Goal: Find specific page/section: Find specific page/section

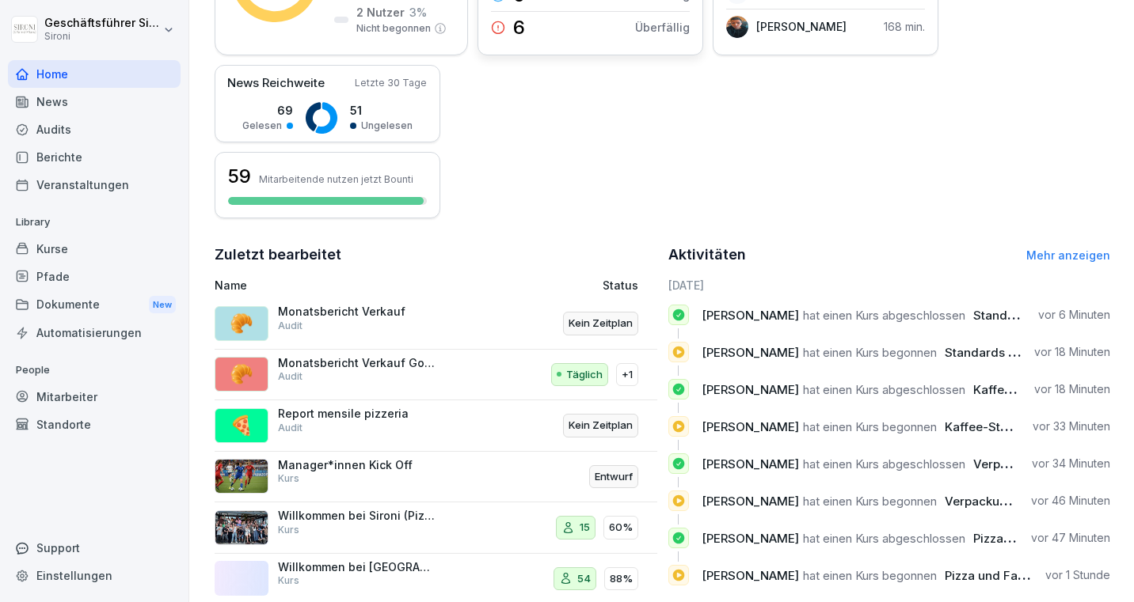
scroll to position [364, 0]
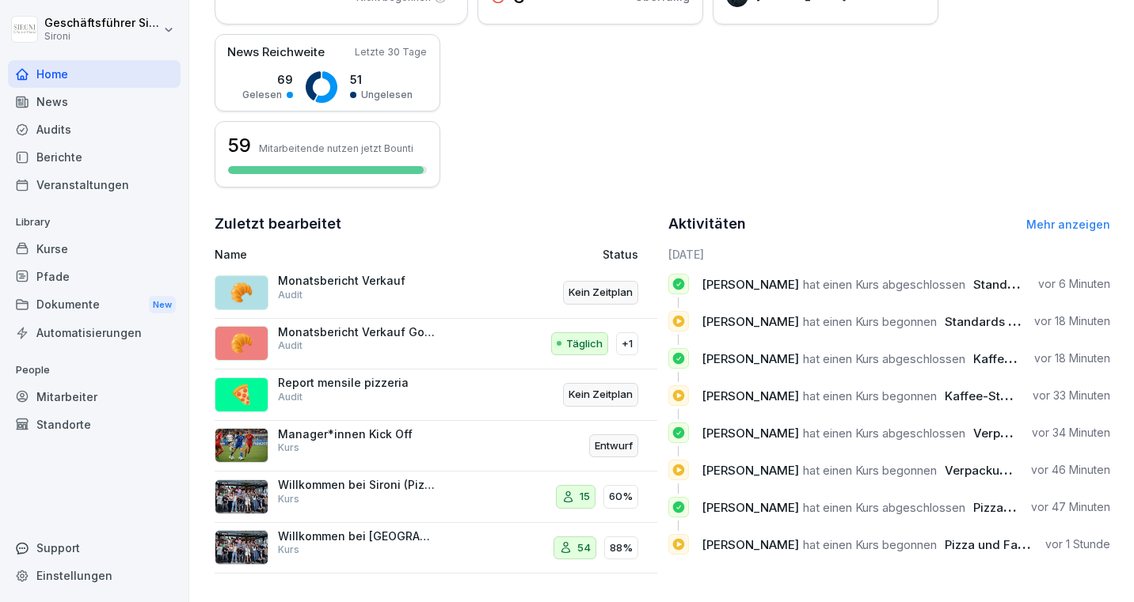
click at [1026, 225] on div "Aktivitäten Mehr anzeigen" at bounding box center [889, 224] width 443 height 22
click at [1039, 220] on link "Mehr anzeigen" at bounding box center [1068, 224] width 84 height 13
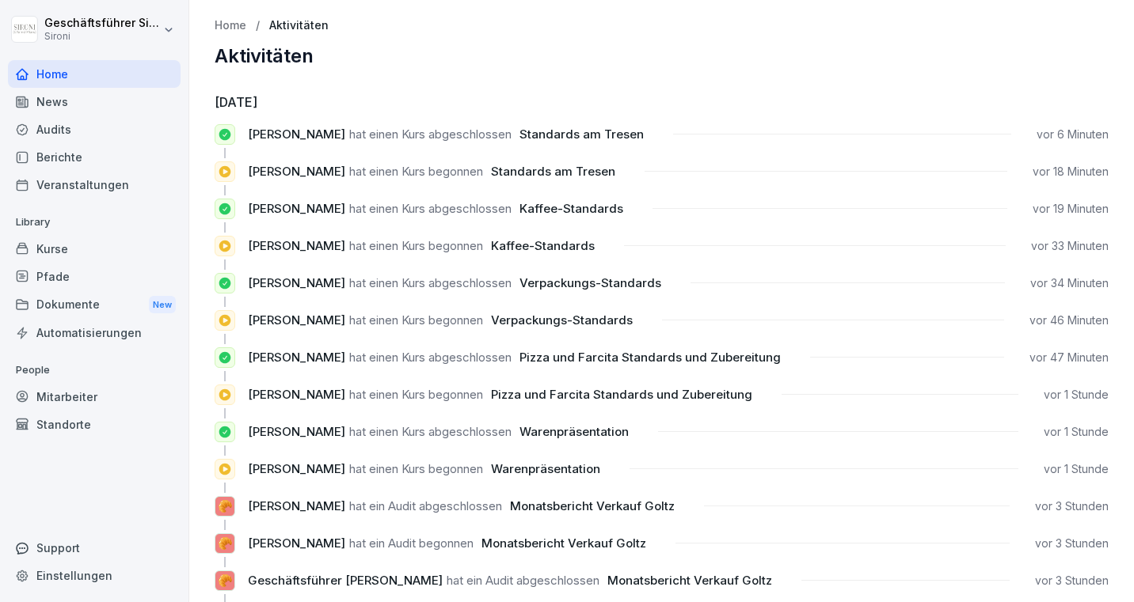
click at [44, 245] on div "Kurse" at bounding box center [94, 249] width 173 height 28
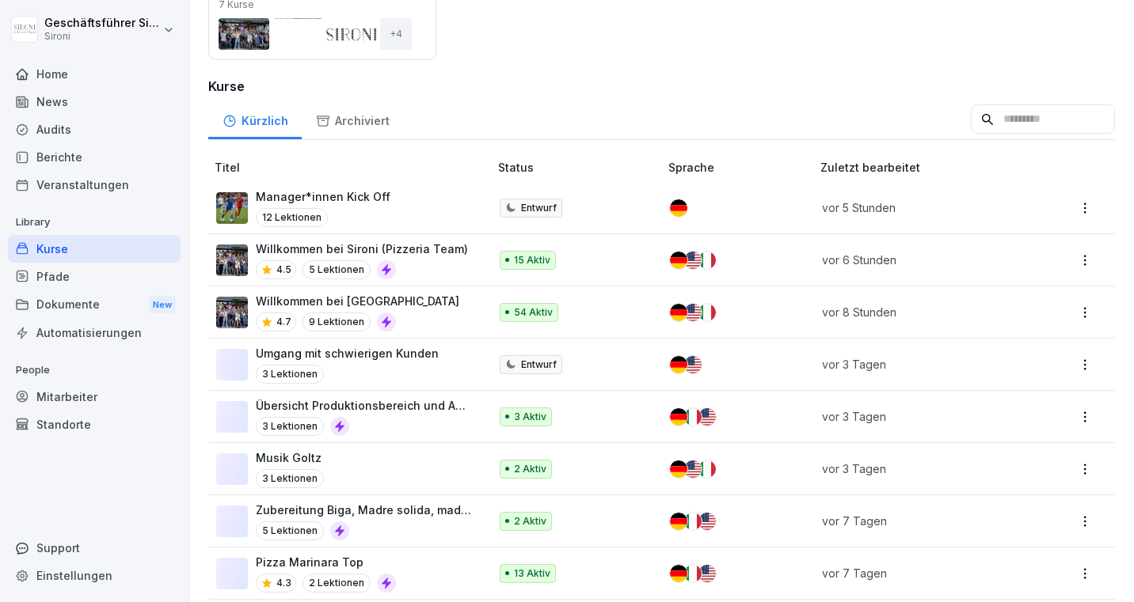
scroll to position [399, 0]
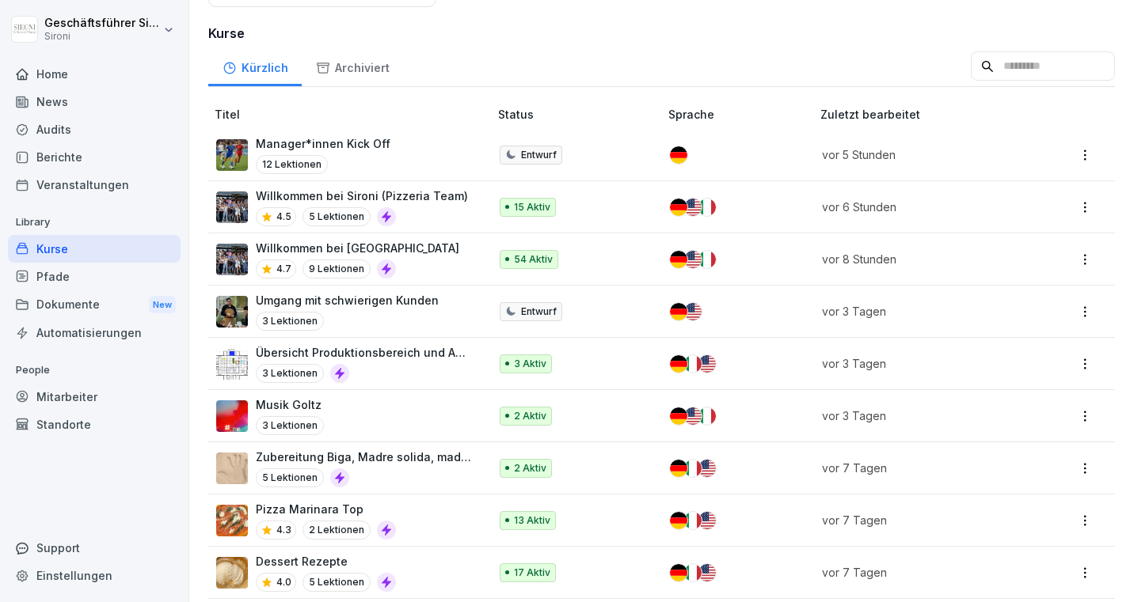
click at [1036, 68] on input at bounding box center [1042, 66] width 144 height 30
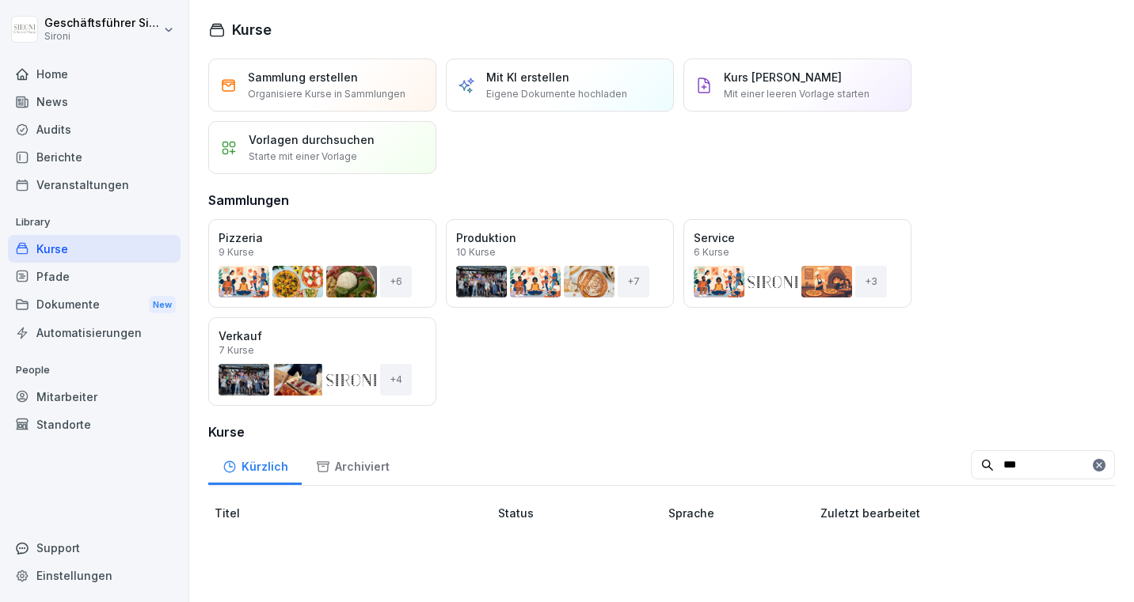
scroll to position [0, 0]
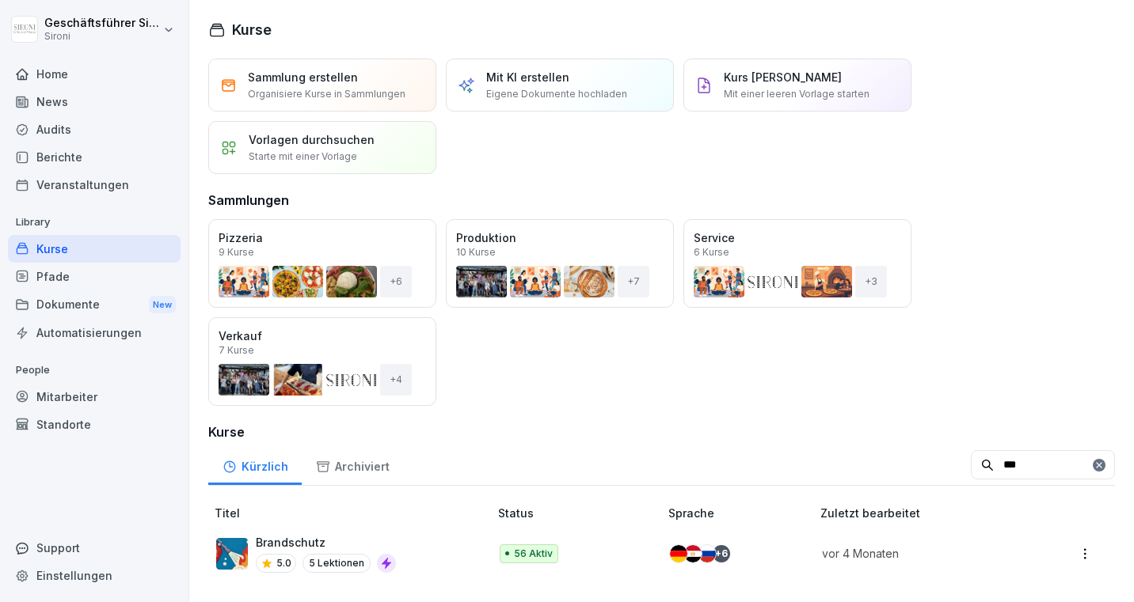
type input "***"
click at [274, 539] on p "Brandschutz" at bounding box center [326, 542] width 140 height 17
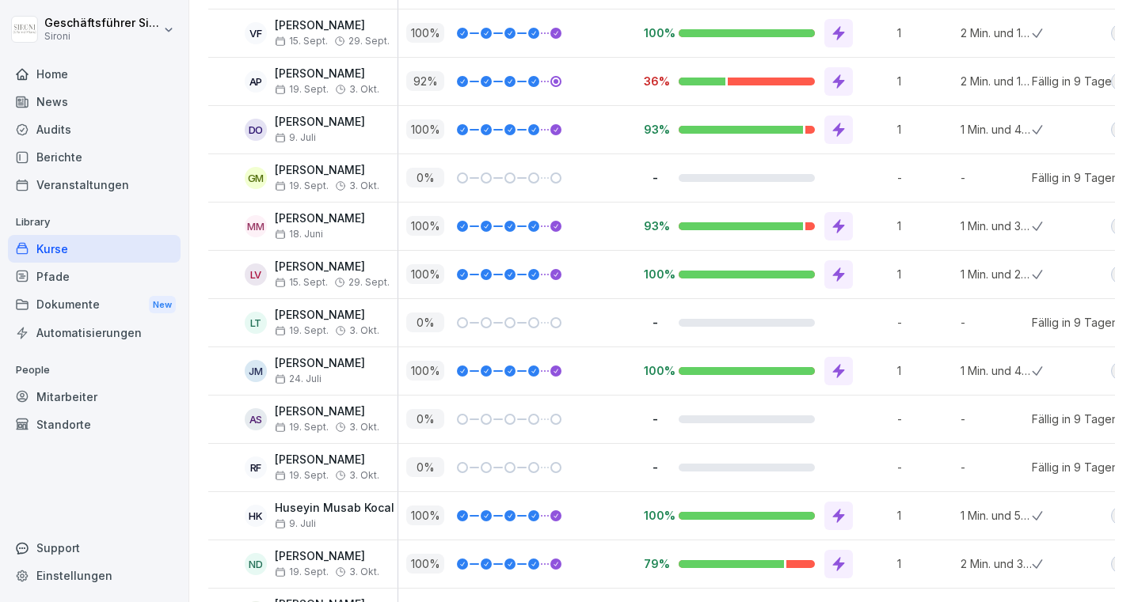
scroll to position [2594, 0]
